Goal: Communication & Community: Answer question/provide support

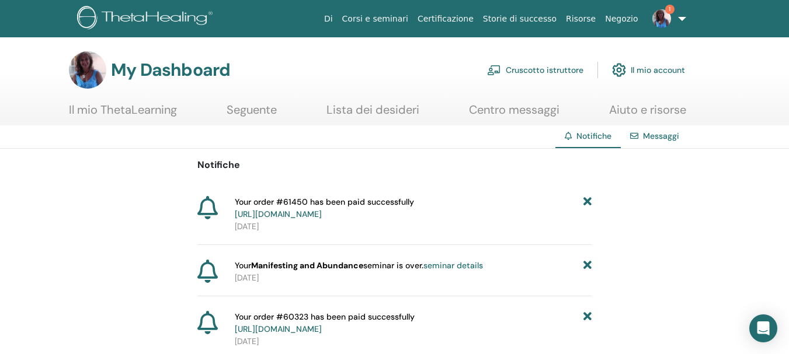
click at [670, 11] on span "1" at bounding box center [669, 9] width 9 height 9
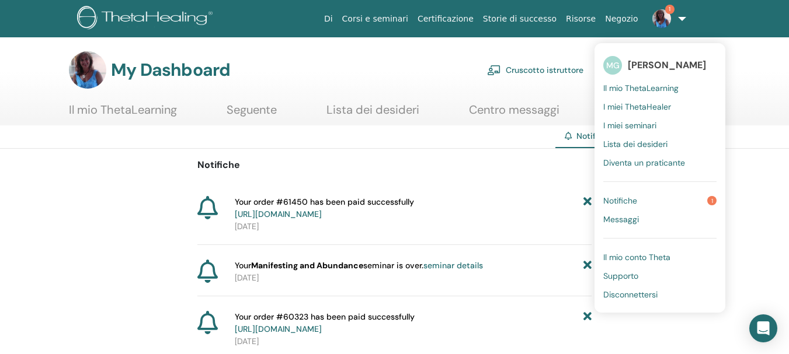
click at [623, 198] on span "Notifiche" at bounding box center [620, 201] width 34 height 11
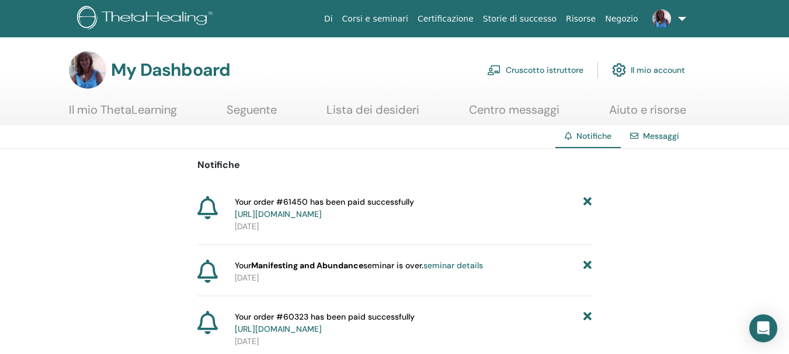
click at [656, 136] on link "Messaggi" at bounding box center [661, 136] width 36 height 11
